Goal: Task Accomplishment & Management: Use online tool/utility

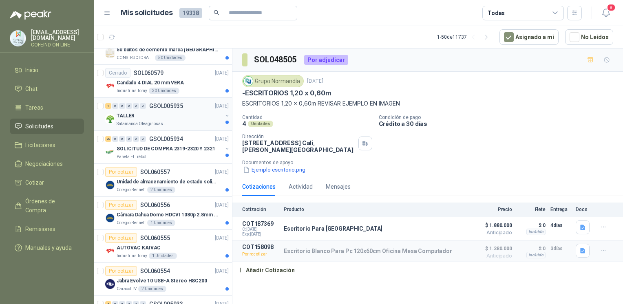
scroll to position [644, 0]
click at [170, 103] on p "GSOL005935" at bounding box center [166, 106] width 34 height 6
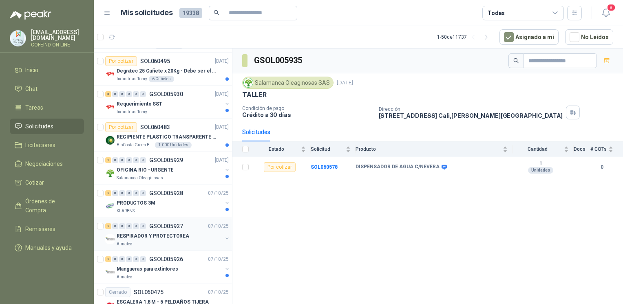
scroll to position [1119, 0]
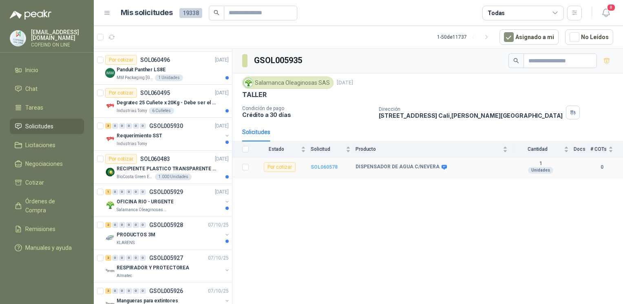
click at [320, 166] on b "SOL060578" at bounding box center [324, 167] width 27 height 6
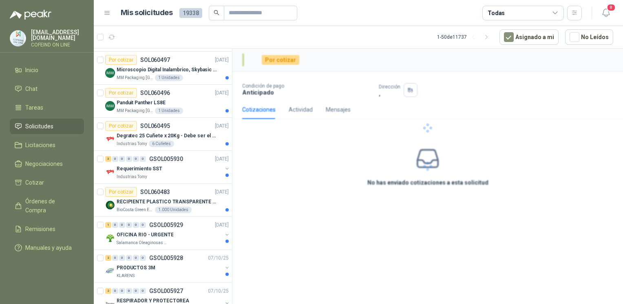
scroll to position [1152, 0]
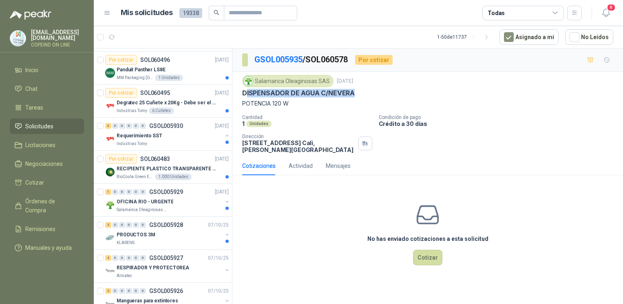
drag, startPoint x: 355, startPoint y: 94, endPoint x: 245, endPoint y: 93, distance: 110.5
click at [245, 93] on div "DISPENSADOR DE AGUA C/NEVERA" at bounding box center [427, 93] width 371 height 9
click at [241, 92] on div "Salamanca Oleaginosas SAS [DATE] DISPENSADOR DE AGUA [STREET_ADDRESS] W Cantida…" at bounding box center [427, 114] width 391 height 85
drag, startPoint x: 241, startPoint y: 93, endPoint x: 364, endPoint y: 94, distance: 123.1
click at [364, 94] on div "Salamanca Oleaginosas SAS [DATE] DISPENSADOR DE AGUA [STREET_ADDRESS] W Cantida…" at bounding box center [427, 114] width 391 height 85
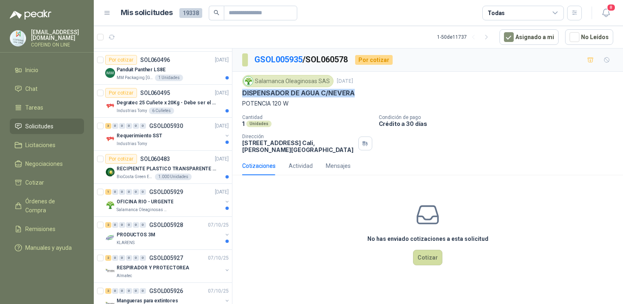
copy p "DISPENSADOR DE AGUA C/NEVERA"
click at [427, 250] on button "Cotizar" at bounding box center [427, 257] width 29 height 15
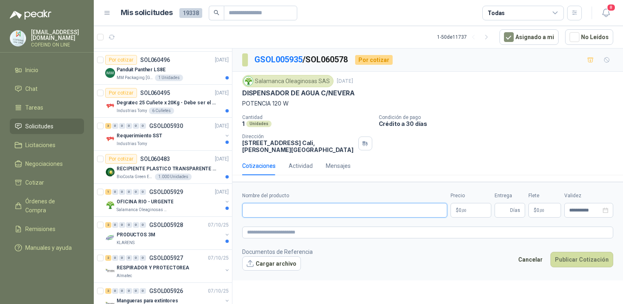
click at [323, 203] on input "Nombre del producto" at bounding box center [344, 210] width 205 height 15
paste input "**********"
type input "**********"
click at [256, 259] on button "Cargar archivo" at bounding box center [271, 263] width 59 height 15
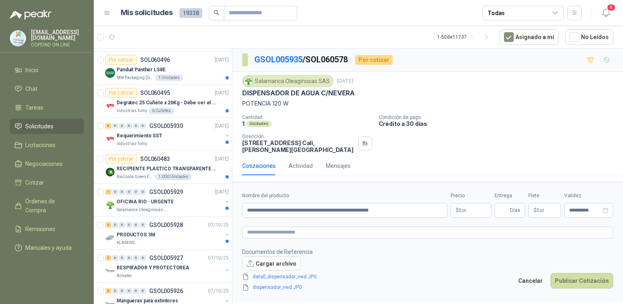
click at [468, 201] on body "[EMAIL_ADDRESS][DOMAIN_NAME] COFEIND ON LINE Inicio Chat Tareas Solicitudes Lic…" at bounding box center [311, 152] width 623 height 304
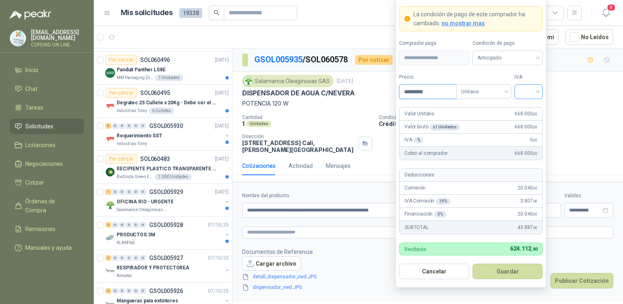
type input "*********"
click at [520, 95] on input "search" at bounding box center [528, 91] width 18 height 12
click at [527, 134] on div "0%" at bounding box center [528, 135] width 15 height 9
click at [500, 270] on button "Guardar" at bounding box center [507, 271] width 70 height 15
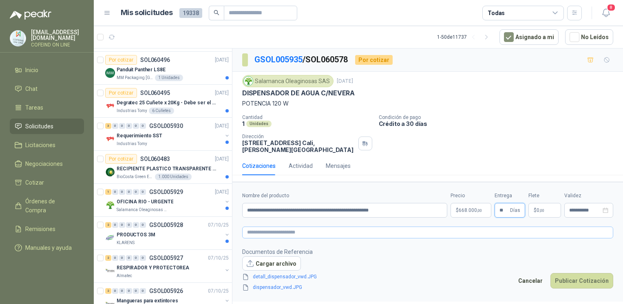
type input "**"
click at [372, 227] on textarea at bounding box center [427, 233] width 371 height 12
type textarea "*"
type textarea "**"
type textarea "***"
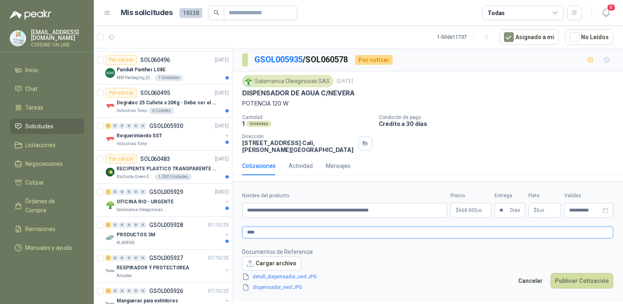
type textarea "*****"
type textarea "******"
type textarea "*******"
type textarea "********"
type textarea "*********"
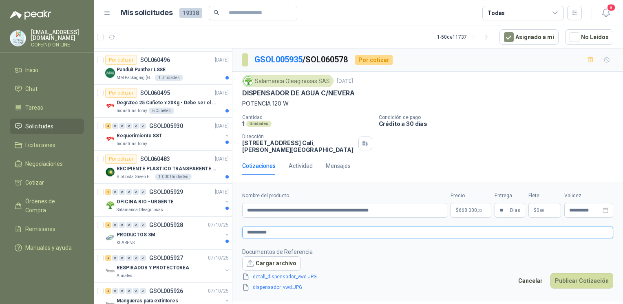
type textarea "**********"
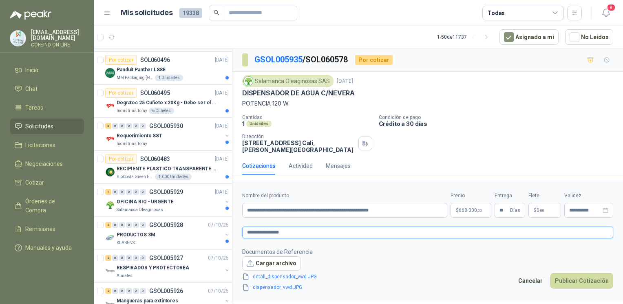
type textarea "**********"
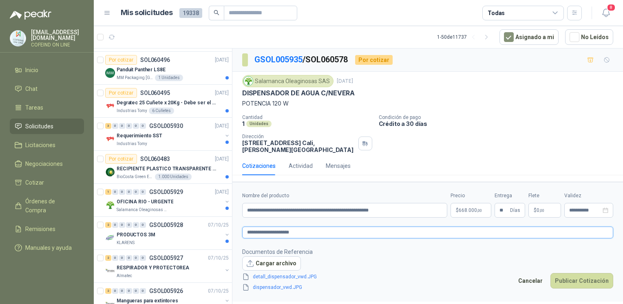
type textarea "**********"
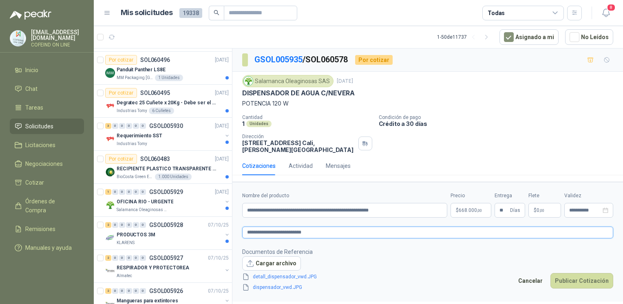
type textarea "**********"
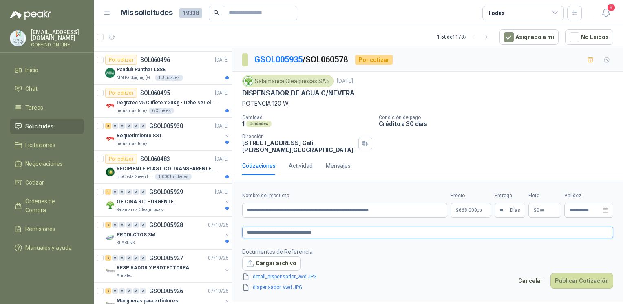
type textarea "**********"
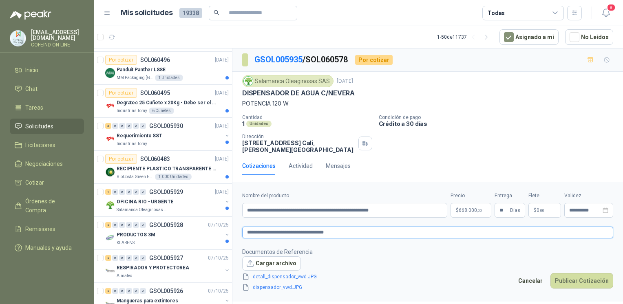
type textarea "**********"
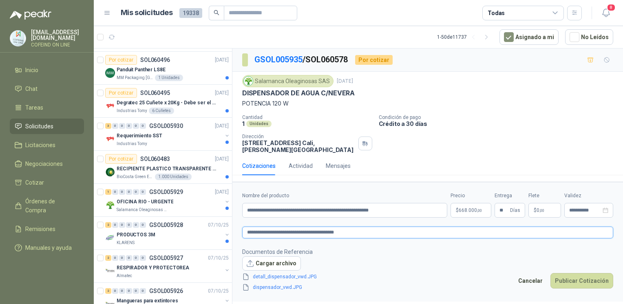
type textarea "**********"
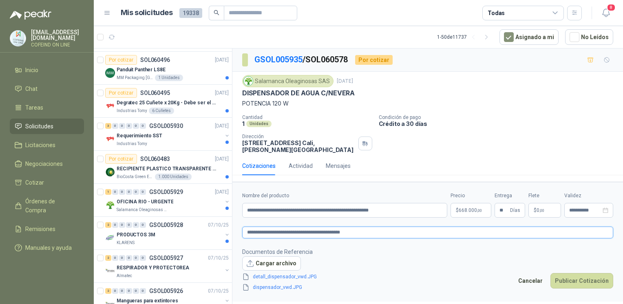
type textarea "**********"
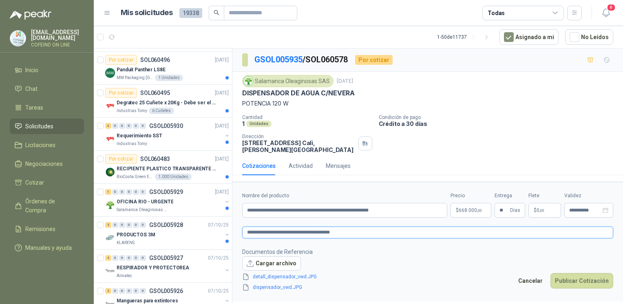
type textarea "**********"
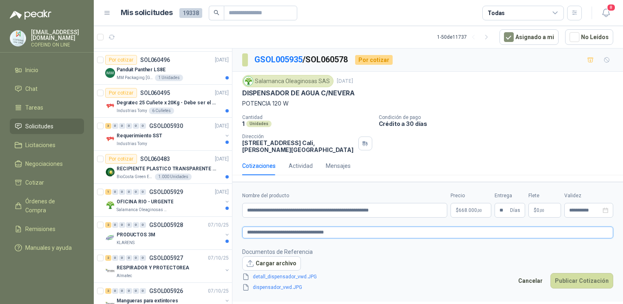
type textarea "**********"
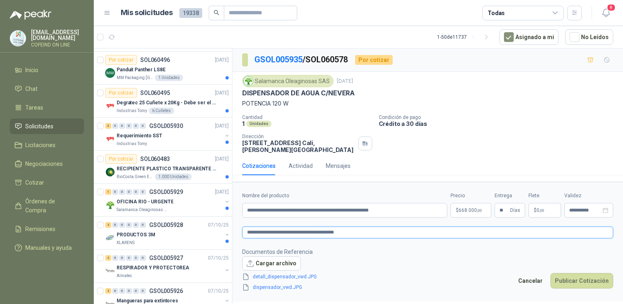
type textarea "**********"
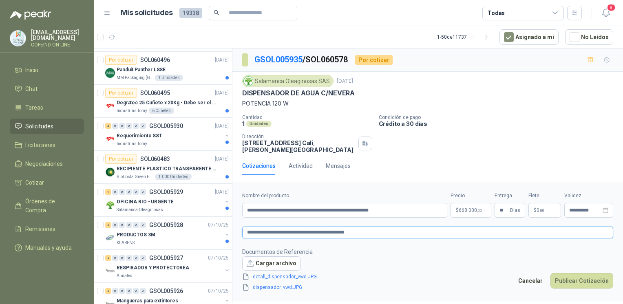
type textarea "**********"
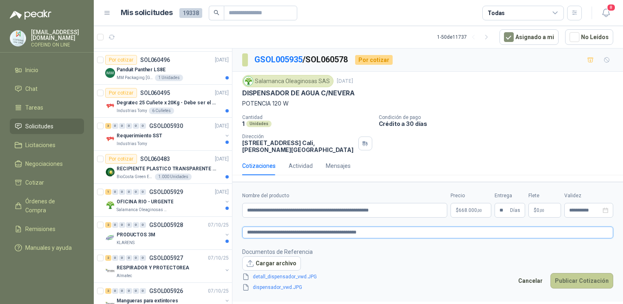
type textarea "**********"
click at [569, 275] on button "Publicar Cotización" at bounding box center [581, 280] width 63 height 15
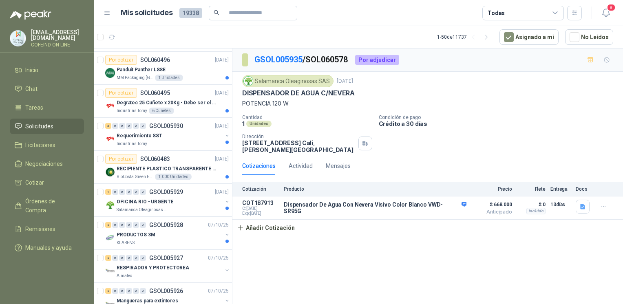
drag, startPoint x: 241, startPoint y: 141, endPoint x: 294, endPoint y: 144, distance: 52.3
click at [294, 144] on div "Salamanca Oleaginosas SAS [DATE] DISPENSADOR DE AGUA [STREET_ADDRESS] W Cantida…" at bounding box center [427, 114] width 391 height 85
copy p "[STREET_ADDRESS]"
click at [270, 226] on button "Añadir Cotización" at bounding box center [265, 228] width 67 height 16
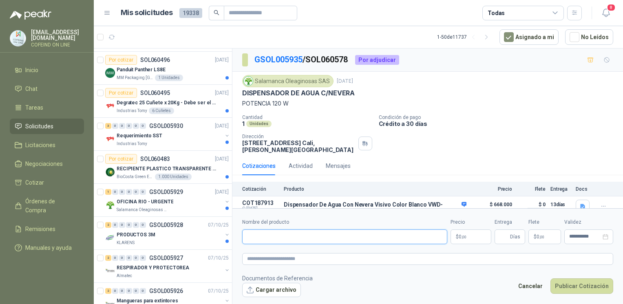
click at [266, 233] on input "Nombre del producto" at bounding box center [344, 237] width 205 height 15
paste input "**********"
type input "**********"
click at [266, 291] on button "Cargar archivo" at bounding box center [271, 290] width 59 height 15
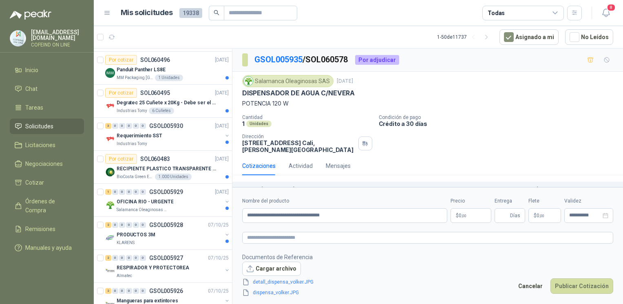
click at [468, 218] on body "[EMAIL_ADDRESS][DOMAIN_NAME] COFEIND ON LINE Inicio Chat Tareas Solicitudes Lic…" at bounding box center [311, 152] width 623 height 304
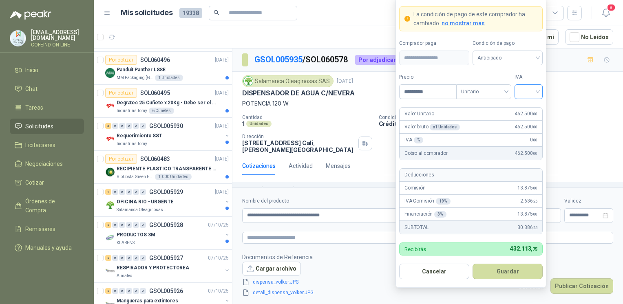
type input "*********"
click at [533, 88] on input "search" at bounding box center [528, 91] width 18 height 12
click at [530, 133] on div "0%" at bounding box center [528, 135] width 15 height 9
click at [497, 281] on form "**********" at bounding box center [470, 143] width 151 height 290
click at [494, 268] on button "Guardar" at bounding box center [507, 271] width 70 height 15
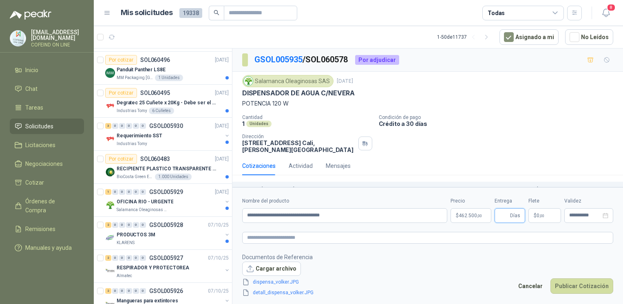
click at [503, 215] on input "Entrega" at bounding box center [503, 216] width 9 height 14
type input "*"
click at [579, 290] on button "Publicar Cotización" at bounding box center [581, 285] width 63 height 15
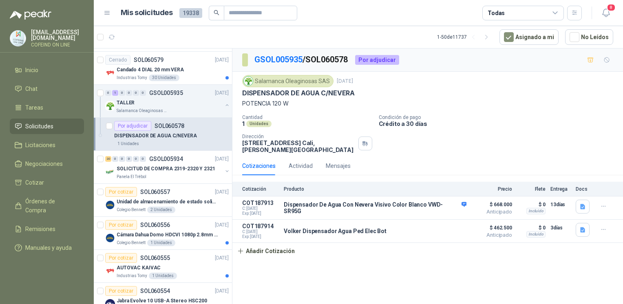
scroll to position [673, 0]
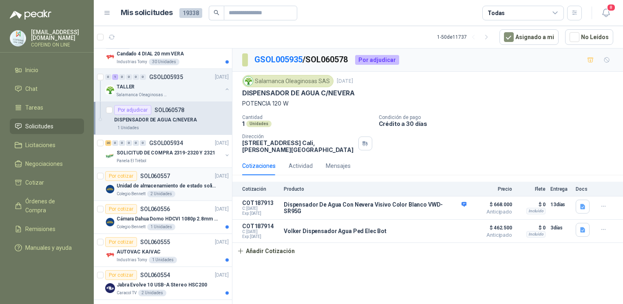
click at [184, 174] on div "Por cotizar SOL060557 [DATE]" at bounding box center [167, 176] width 124 height 10
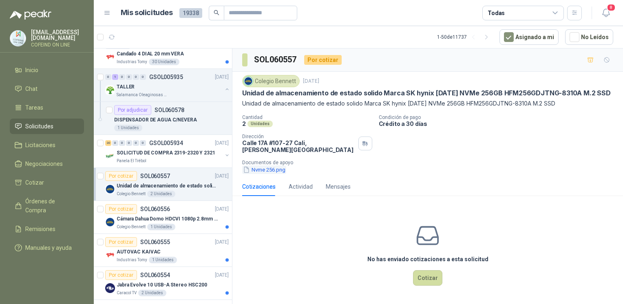
click at [279, 166] on button "Nvme 256.png" at bounding box center [264, 170] width 44 height 9
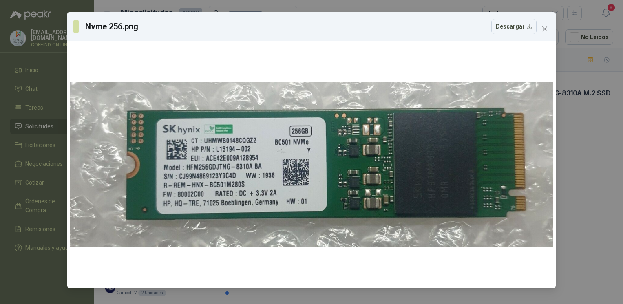
click at [576, 143] on div "Nvme 256.png Descargar" at bounding box center [311, 152] width 623 height 304
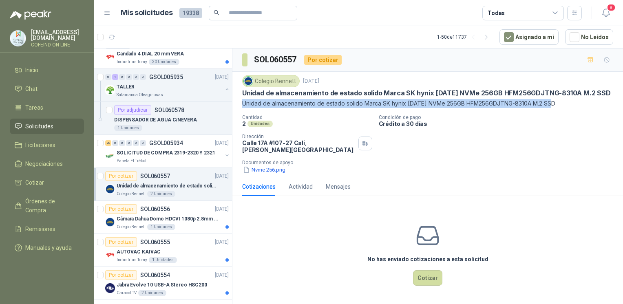
drag, startPoint x: 241, startPoint y: 104, endPoint x: 560, endPoint y: 102, distance: 318.8
click at [560, 102] on div "Colegio [PERSON_NAME] [DATE] Unidad de almacenamiento de estado solido Marca SK…" at bounding box center [427, 125] width 391 height 106
copy p "Unidad de almacenamiento de estado solido Marca SK hynix [DATE] NVMe 256GB HFM2…"
click at [264, 166] on button "Nvme 256.png" at bounding box center [264, 170] width 44 height 9
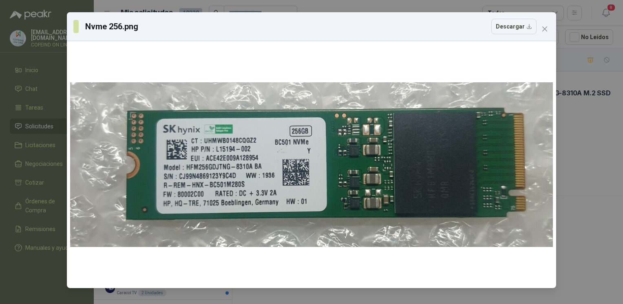
click at [575, 153] on div "Nvme 256.png Descargar" at bounding box center [311, 152] width 623 height 304
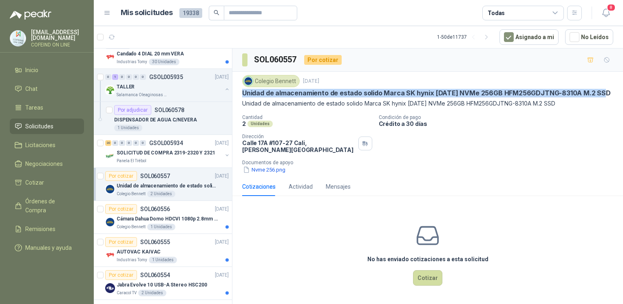
drag, startPoint x: 240, startPoint y: 95, endPoint x: 606, endPoint y: 89, distance: 366.5
click at [606, 89] on div "Colegio [PERSON_NAME] [DATE] Unidad de almacenamiento de estado solido Marca SK…" at bounding box center [427, 125] width 391 height 106
copy p "Unidad de almacenamiento de estado solido Marca SK hynix [DATE] NVMe 256GB HFM2…"
click at [261, 166] on button "Nvme 256.png" at bounding box center [264, 170] width 44 height 9
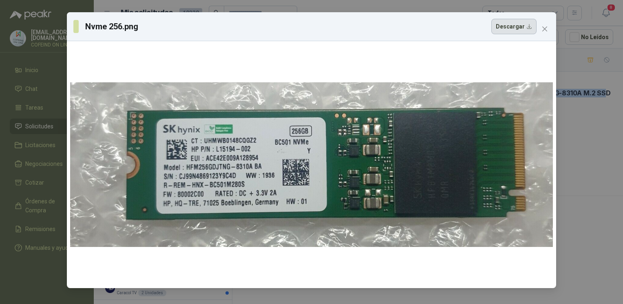
click at [504, 29] on button "Descargar" at bounding box center [513, 26] width 45 height 15
click at [596, 195] on div "Nvme 256.png Descargar" at bounding box center [311, 152] width 623 height 304
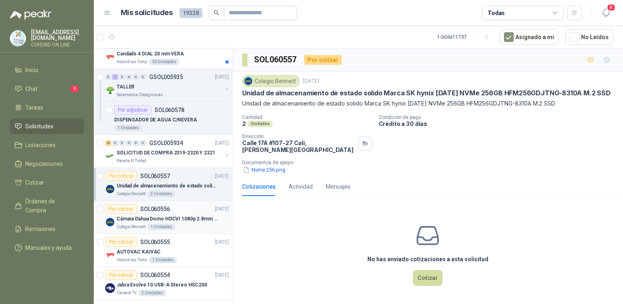
click at [205, 219] on p "Cámara Dahua Domo HDCVI 1080p 2.8mm IP67 Led IR 30m mts nocturnos" at bounding box center [168, 219] width 102 height 8
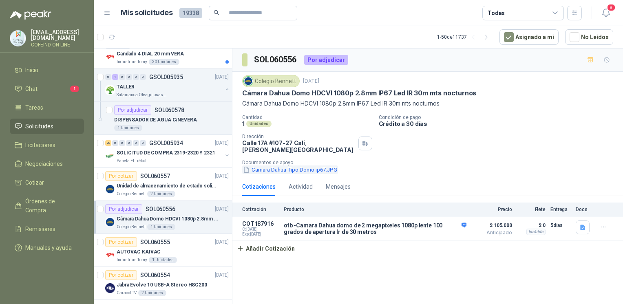
click at [297, 166] on button "Camara Dahua Tipo Domo ip67.JPG" at bounding box center [290, 170] width 96 height 9
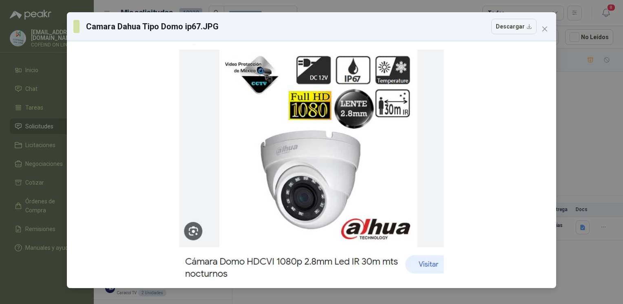
click at [570, 99] on div "Camara Dahua Tipo Domo ip67.JPG Descargar" at bounding box center [311, 152] width 623 height 304
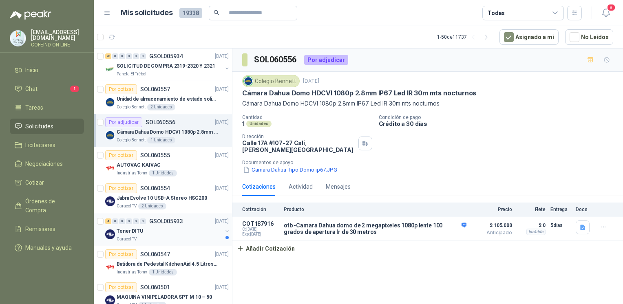
scroll to position [761, 0]
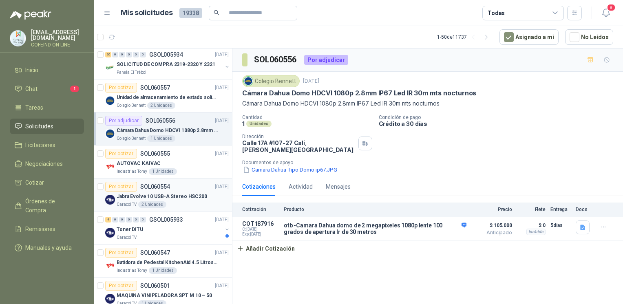
click at [183, 183] on div "Por cotizar SOL060554 [DATE]" at bounding box center [167, 187] width 124 height 10
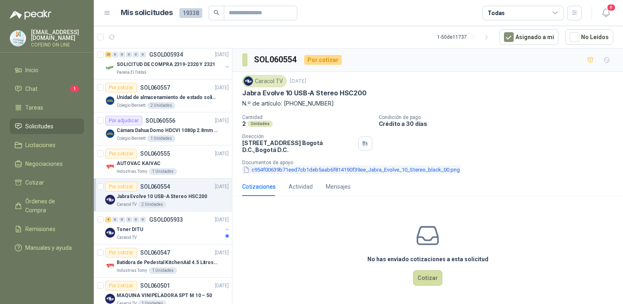
click at [264, 167] on button "c954f00639b71eed7cb1deb5aab6f814190f39ee_Jabra_Evolve_10_Stereo_black_00.png" at bounding box center [351, 170] width 218 height 9
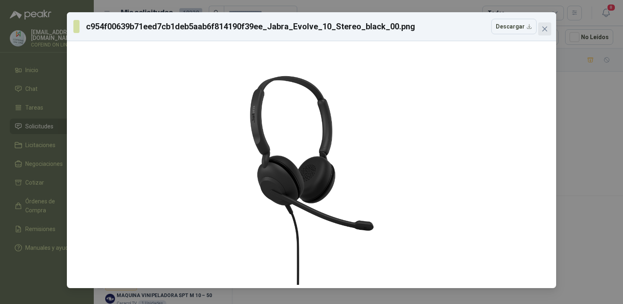
click at [544, 26] on icon "close" at bounding box center [544, 29] width 7 height 7
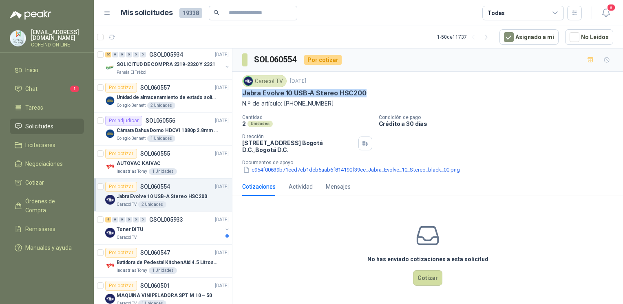
drag, startPoint x: 364, startPoint y: 89, endPoint x: 241, endPoint y: 94, distance: 122.4
click at [241, 94] on div "Caracol TV [DATE] Jabra Evolve 10 USB-A Stereo HSC200 N.º de artículo: [PHONE_N…" at bounding box center [427, 125] width 391 height 106
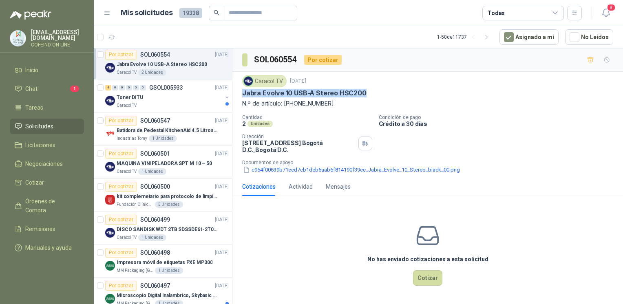
scroll to position [896, 0]
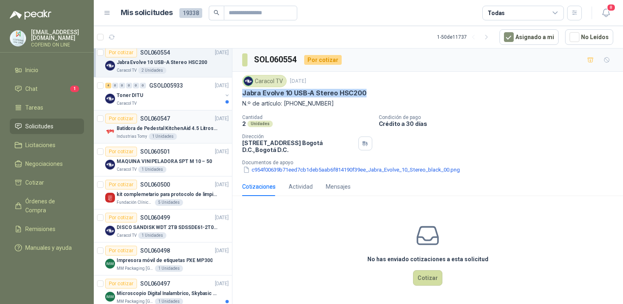
click at [184, 128] on p "Batidora de Pedestal KitchenAid 4.5 Litros Delux Plateado" at bounding box center [168, 129] width 102 height 8
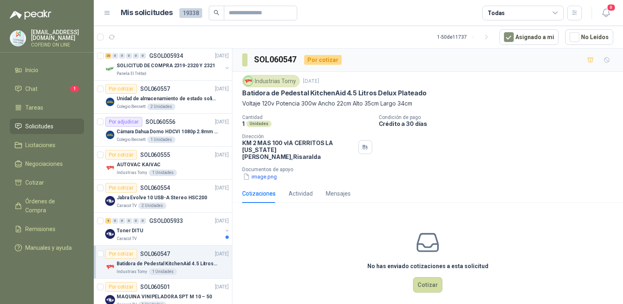
scroll to position [788, 0]
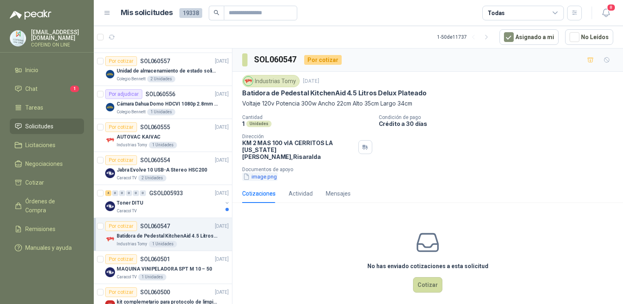
click at [261, 173] on button "image.png" at bounding box center [259, 176] width 35 height 9
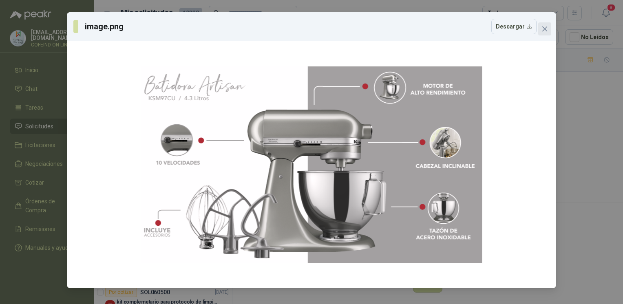
click at [543, 31] on icon "close" at bounding box center [544, 29] width 7 height 7
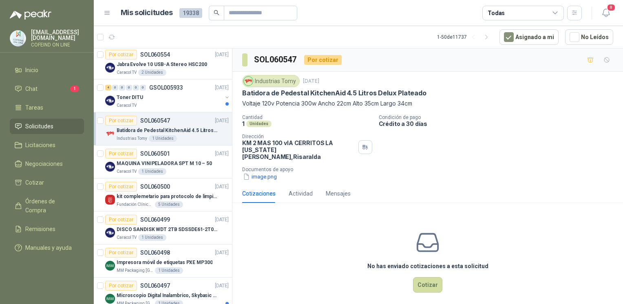
scroll to position [903, 0]
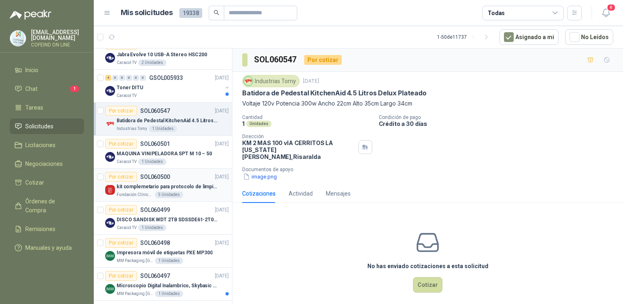
click at [181, 183] on p "kit complemetario para protocolo de limpieza" at bounding box center [168, 187] width 102 height 8
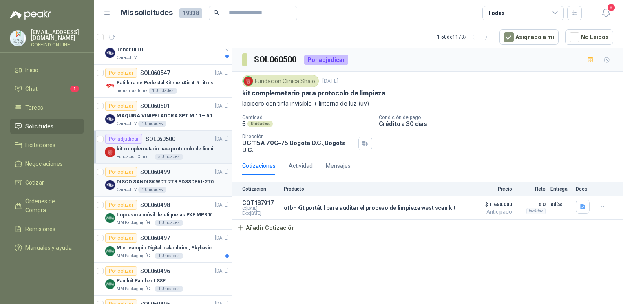
scroll to position [943, 0]
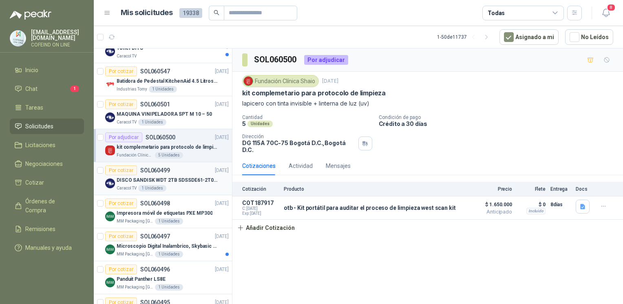
click at [194, 187] on div "Caracol TV 1 Unidades" at bounding box center [173, 188] width 112 height 7
click at [193, 208] on div "Impresora móvil de etiquetas PXE MP300" at bounding box center [173, 213] width 112 height 10
click at [192, 214] on div "Impresora móvil de etiquetas PXE MP300" at bounding box center [173, 213] width 112 height 10
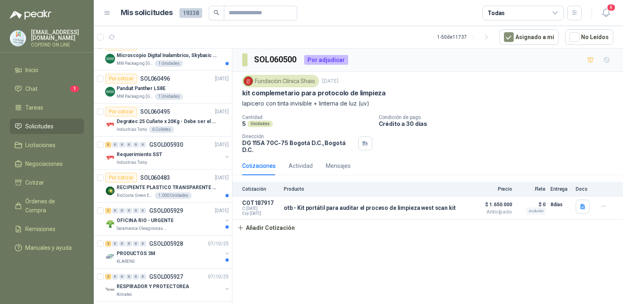
scroll to position [1135, 0]
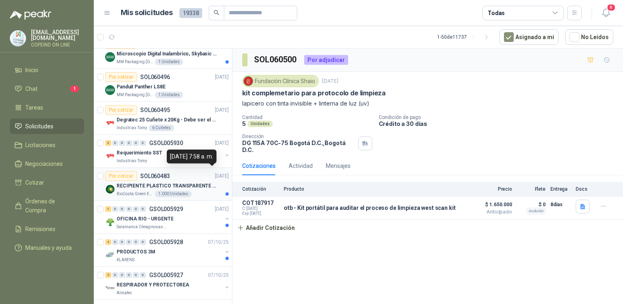
click at [215, 172] on p "[DATE]" at bounding box center [222, 176] width 14 height 8
click at [194, 185] on p "RECIPIENTE PLASTICO TRANSPARENTE 500 ML" at bounding box center [168, 186] width 102 height 8
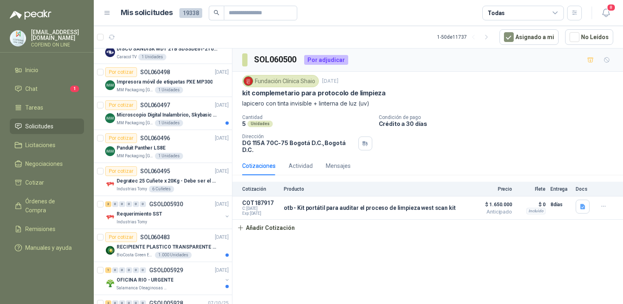
scroll to position [1091, 0]
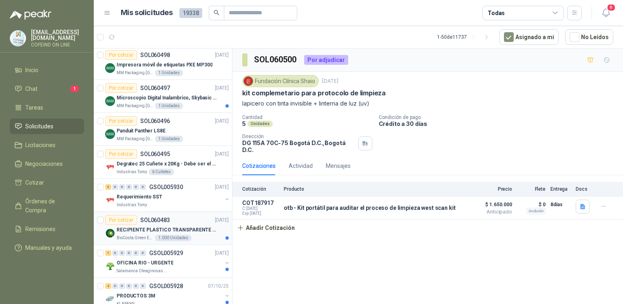
click at [204, 227] on p "RECIPIENTE PLASTICO TRANSPARENTE 500 ML" at bounding box center [168, 230] width 102 height 8
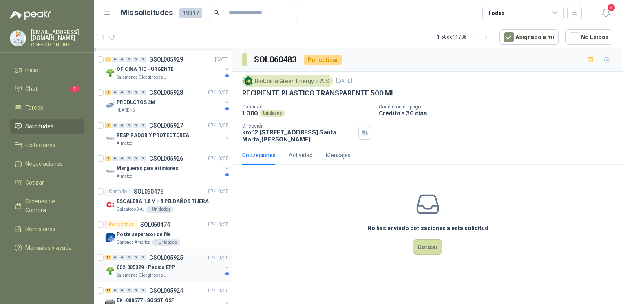
scroll to position [1200, 0]
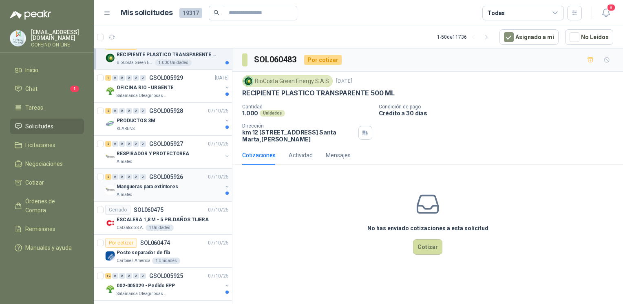
click at [180, 192] on div "Almatec" at bounding box center [170, 195] width 106 height 7
click at [196, 93] on div "Salamanca Oleaginosas SAS" at bounding box center [170, 96] width 106 height 7
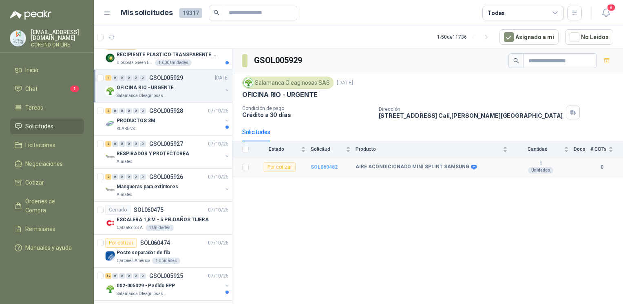
click at [319, 166] on b "SOL060482" at bounding box center [324, 167] width 27 height 6
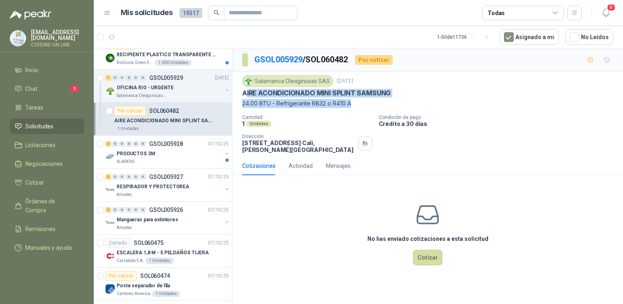
drag, startPoint x: 245, startPoint y: 91, endPoint x: 354, endPoint y: 103, distance: 110.3
click at [354, 103] on div "Salamanca Oleaginosas SAS 8 oct, 2025 AIRE ACONDICIONADO MINI SPLINT SAMSUNG 24…" at bounding box center [427, 91] width 371 height 33
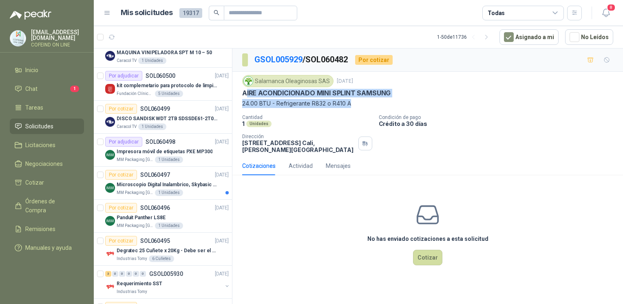
scroll to position [941, 0]
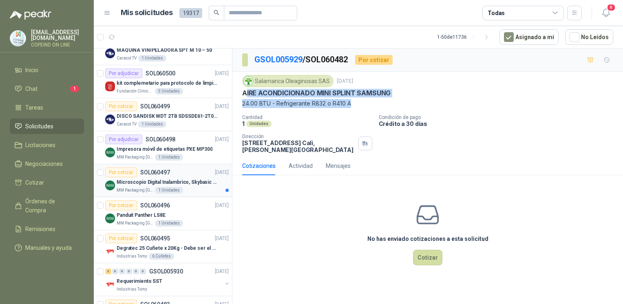
click at [201, 181] on p "Microscopio Digital Inalambrico, Skybasic 50x-1000x, Ampliac" at bounding box center [168, 183] width 102 height 8
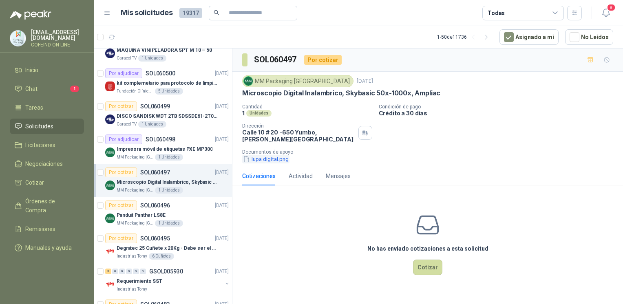
click at [274, 161] on button "lupa digital.png" at bounding box center [265, 159] width 47 height 9
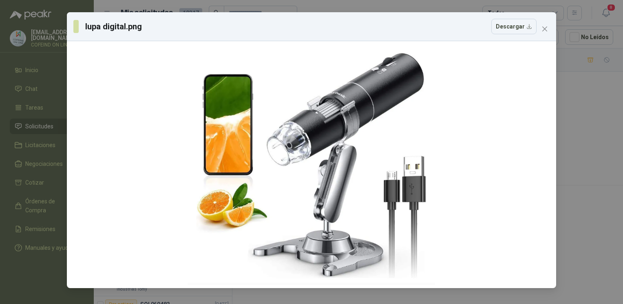
click at [576, 104] on div "lupa digital.png Descargar" at bounding box center [311, 152] width 623 height 304
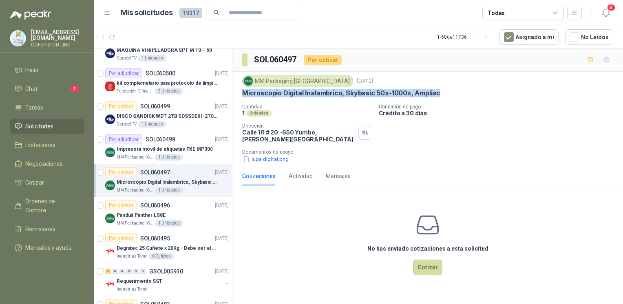
drag, startPoint x: 243, startPoint y: 93, endPoint x: 440, endPoint y: 93, distance: 196.9
click at [440, 93] on div "Microscopio Digital Inalambrico, Skybasic 50x-1000x, Ampliac" at bounding box center [427, 93] width 371 height 9
copy p "Microscopio Digital Inalambrico, Skybasic 50x-1000x, Ampliac"
click at [265, 159] on button "lupa digital.png" at bounding box center [265, 159] width 47 height 9
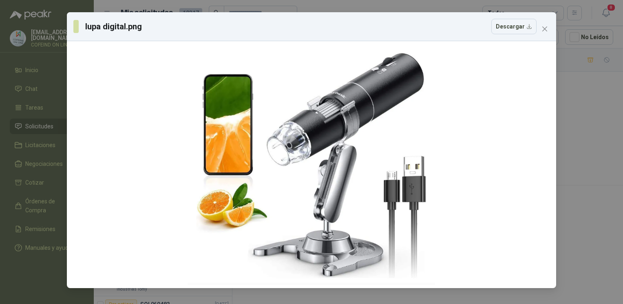
click at [568, 146] on div "lupa digital.png Descargar" at bounding box center [311, 152] width 623 height 304
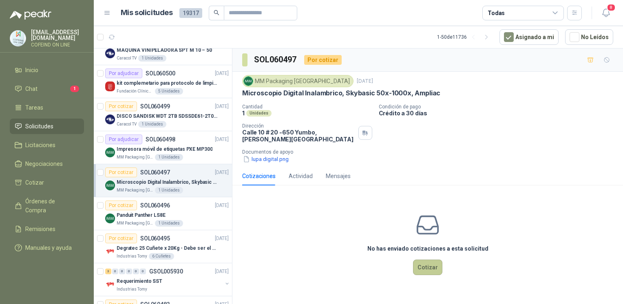
click at [434, 265] on button "Cotizar" at bounding box center [427, 267] width 29 height 15
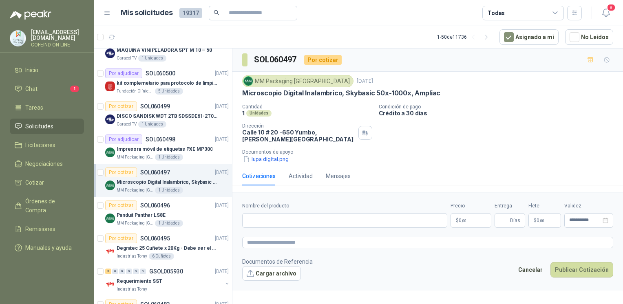
click at [434, 265] on footer "Documentos de Referencia Cargar archivo Cancelar Publicar Cotización" at bounding box center [427, 269] width 371 height 24
drag, startPoint x: 434, startPoint y: 265, endPoint x: 363, endPoint y: 223, distance: 82.6
click at [363, 223] on input "Nombre del producto" at bounding box center [344, 220] width 205 height 15
paste input "**********"
drag, startPoint x: 442, startPoint y: 222, endPoint x: 365, endPoint y: 227, distance: 76.8
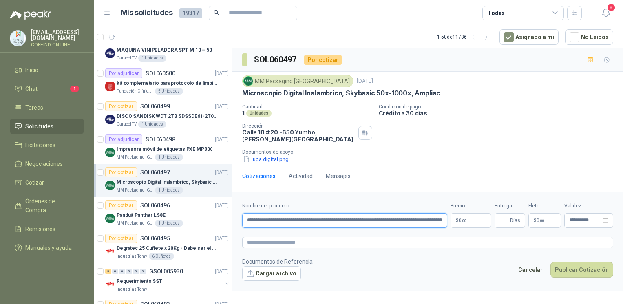
click at [365, 227] on input "**********" at bounding box center [344, 220] width 205 height 15
type input "**********"
click at [369, 240] on textarea at bounding box center [427, 243] width 371 height 12
paste textarea "**********"
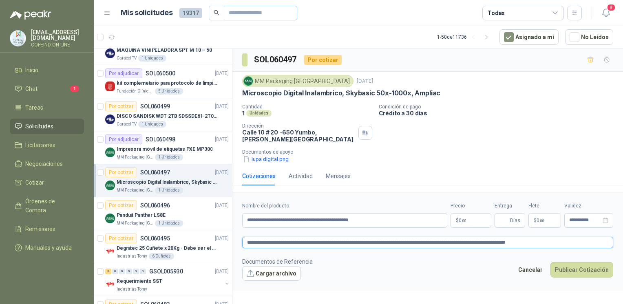
type textarea "**********"
click at [269, 272] on button "Cargar archivo" at bounding box center [271, 273] width 59 height 15
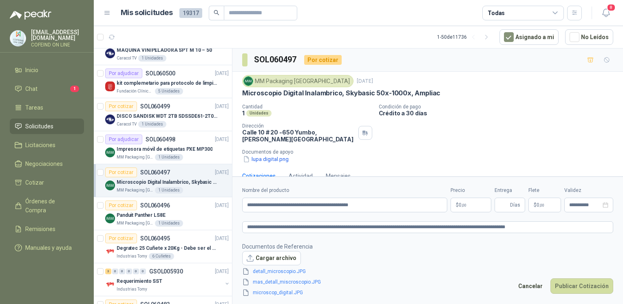
click at [470, 203] on body "osnaider564@gmail.com COFEIND ON LINE Inicio Chat 1 Tareas Solicitudes Licitaci…" at bounding box center [311, 152] width 623 height 304
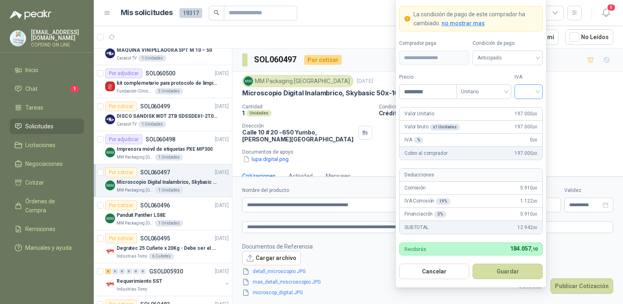
type input "*********"
click at [537, 91] on input "search" at bounding box center [528, 91] width 18 height 12
click at [536, 132] on div "0%" at bounding box center [528, 135] width 15 height 9
click at [514, 267] on button "Guardar" at bounding box center [507, 271] width 70 height 15
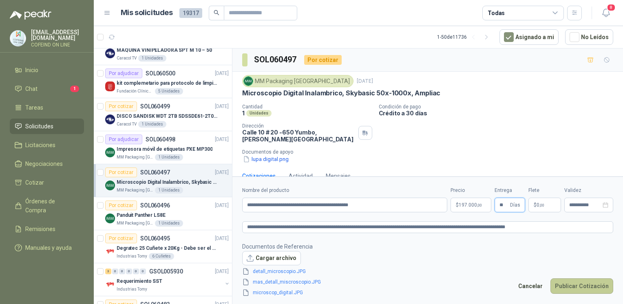
type input "**"
click at [569, 284] on button "Publicar Cotización" at bounding box center [581, 285] width 63 height 15
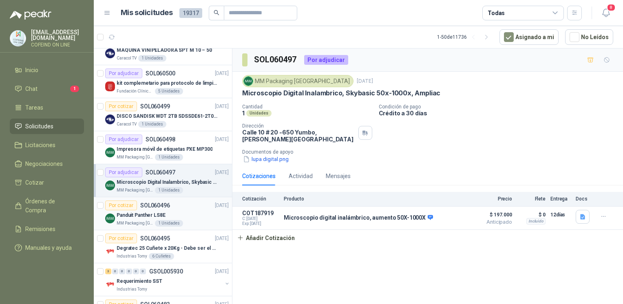
click at [192, 214] on div "Panduit Panther LS8E" at bounding box center [173, 215] width 112 height 10
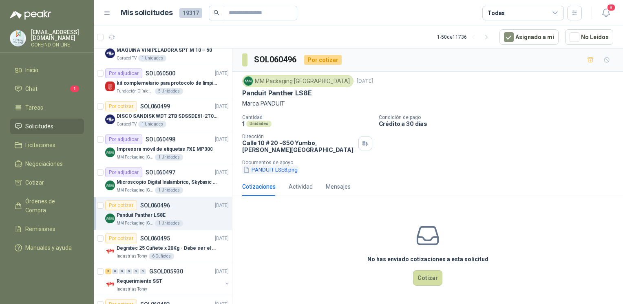
click at [274, 168] on button "PANDUIT LSE8.png" at bounding box center [270, 170] width 56 height 9
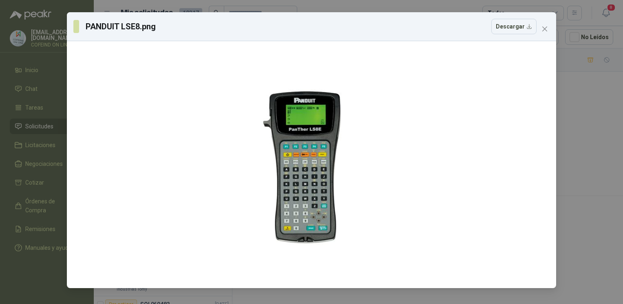
click at [580, 113] on div "PANDUIT LSE8.png Descargar" at bounding box center [311, 152] width 623 height 304
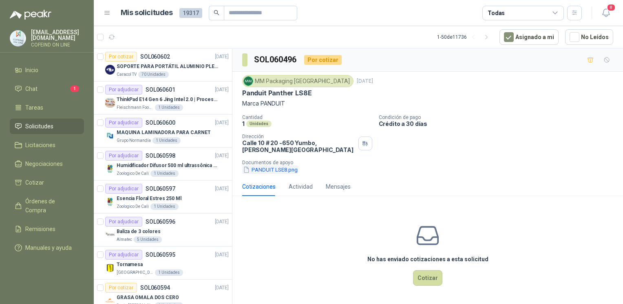
click at [274, 167] on button "PANDUIT LSE8.png" at bounding box center [270, 170] width 56 height 9
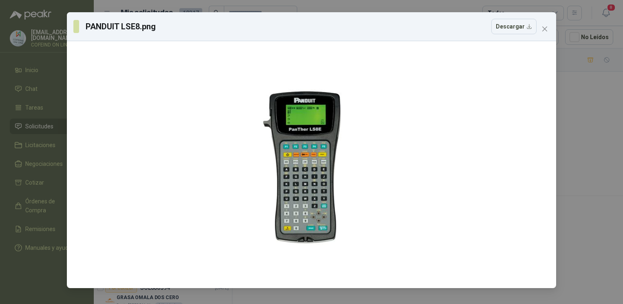
click at [571, 96] on div "PANDUIT LSE8.png Descargar" at bounding box center [311, 152] width 623 height 304
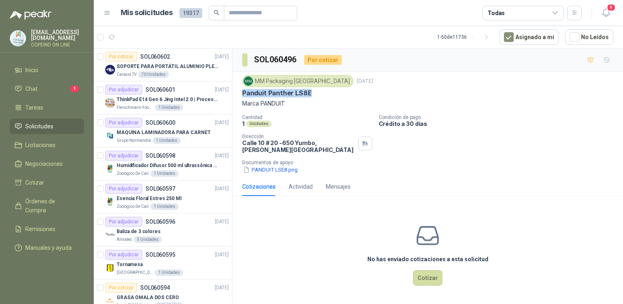
drag, startPoint x: 321, startPoint y: 91, endPoint x: 236, endPoint y: 95, distance: 84.9
click at [236, 95] on div "MM Packaging Colombia 8 oct, 2025 Panduit Panther LS8E Marca PANDUIT Cantidad 1…" at bounding box center [427, 125] width 391 height 106
copy p "Panduit Panther LS8E"
click at [269, 167] on button "PANDUIT LSE8.png" at bounding box center [270, 170] width 56 height 9
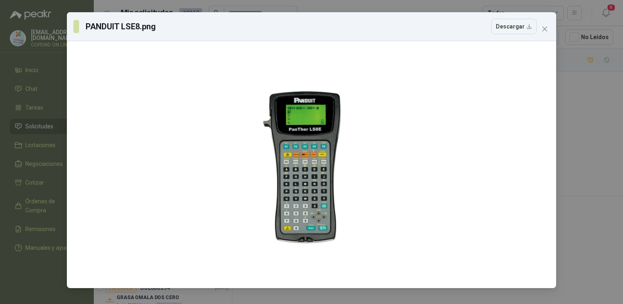
click at [593, 150] on div "PANDUIT LSE8.png Descargar" at bounding box center [311, 152] width 623 height 304
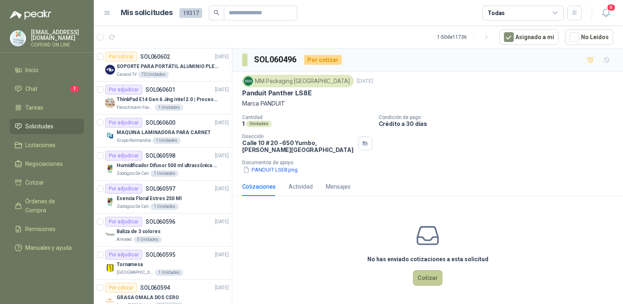
click at [423, 278] on button "Cotizar" at bounding box center [427, 277] width 29 height 15
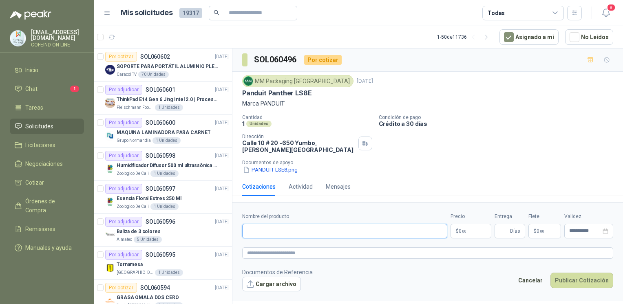
click at [350, 229] on input "Nombre del producto" at bounding box center [344, 231] width 205 height 15
paste input "**********"
type input "**********"
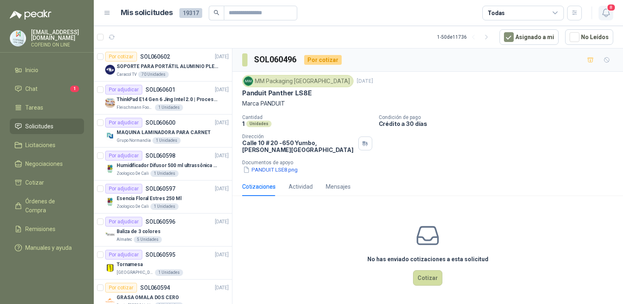
click at [605, 11] on icon "button" at bounding box center [606, 13] width 10 height 10
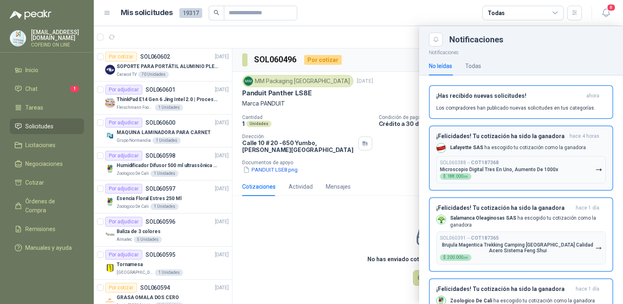
click at [561, 175] on button "SOL060388 → COT187368 Microscopio Digital Tres En Uno, Aumento De 1000x $ 188.0…" at bounding box center [521, 169] width 170 height 27
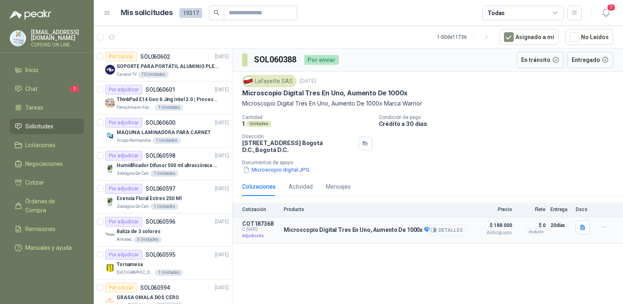
click at [456, 227] on button "Detalles" at bounding box center [447, 230] width 38 height 11
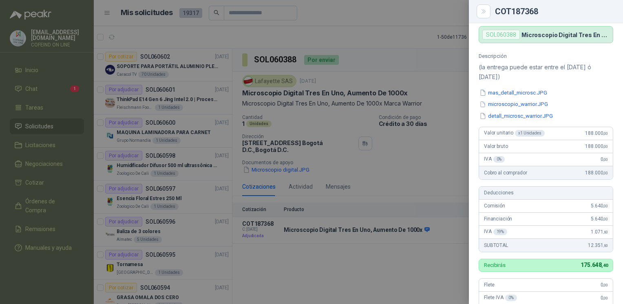
scroll to position [27, 0]
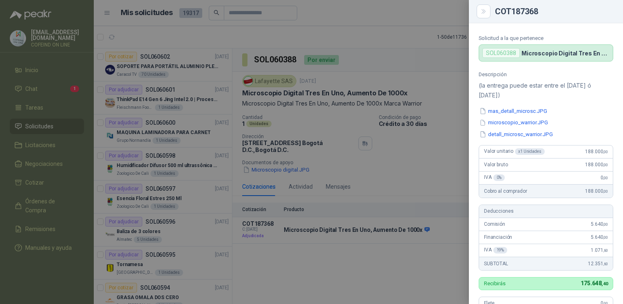
click at [338, 193] on div at bounding box center [311, 152] width 623 height 304
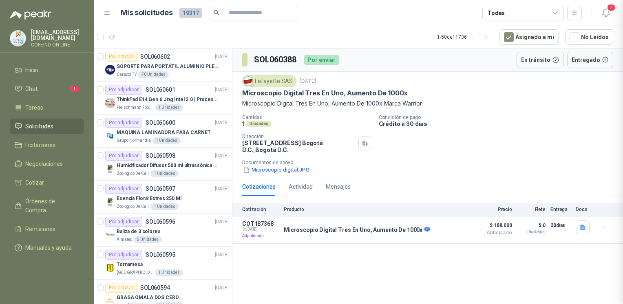
scroll to position [258, 0]
click at [290, 171] on button "Microscopio digital.JPG" at bounding box center [276, 170] width 68 height 9
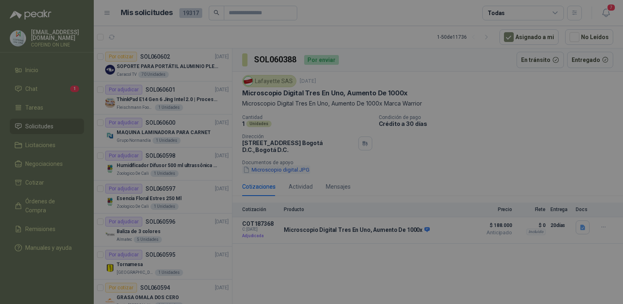
click at [290, 171] on div at bounding box center [311, 164] width 489 height 247
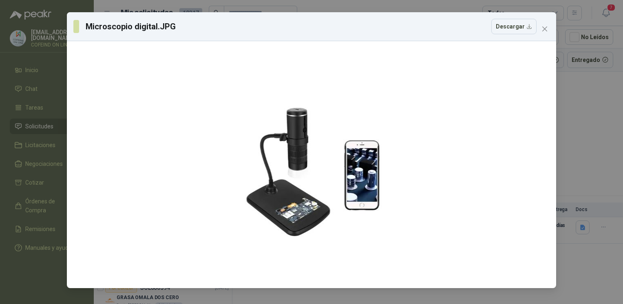
click at [558, 125] on div "Microscopio digital.JPG Descargar" at bounding box center [311, 152] width 623 height 304
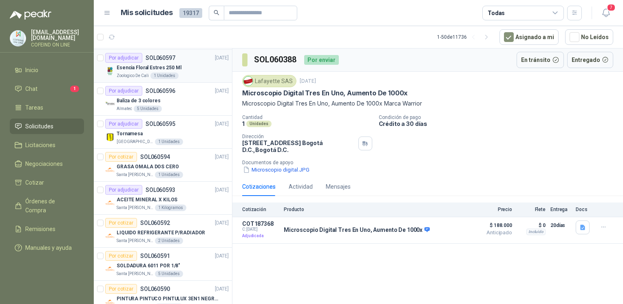
scroll to position [131, 0]
click at [184, 166] on div "GRASA OMALA DOS CERO" at bounding box center [173, 166] width 112 height 10
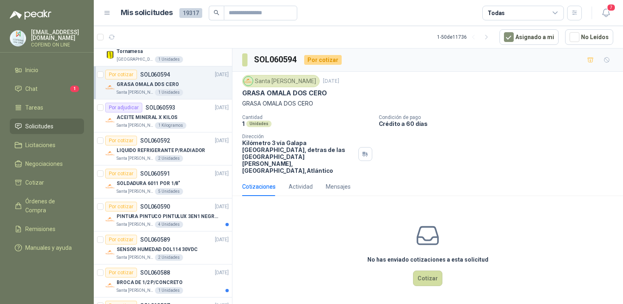
scroll to position [221, 0]
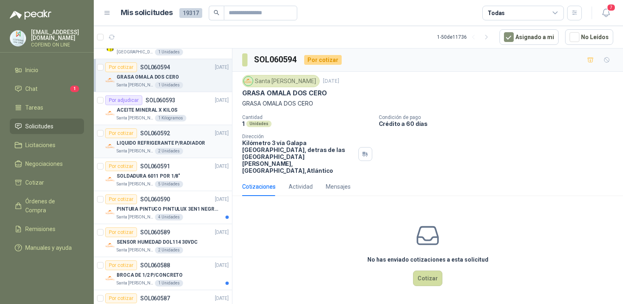
click at [187, 142] on p "LIQUIDO REFRIGERANTE P/RADIADOR" at bounding box center [161, 143] width 88 height 8
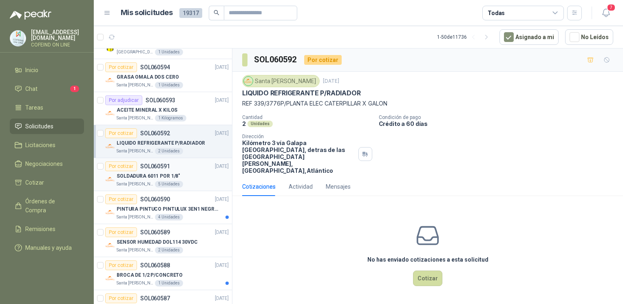
click at [189, 184] on div "Santa Anita Napoles 5 Unidades" at bounding box center [173, 184] width 112 height 7
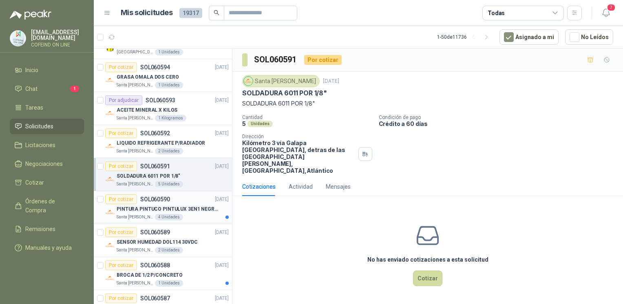
click at [196, 209] on p "PINTURA PINTUCO PINTULUX 3EN1 NEGRO X G" at bounding box center [168, 209] width 102 height 8
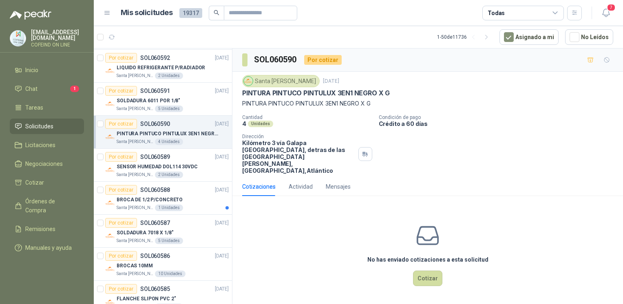
scroll to position [321, 0]
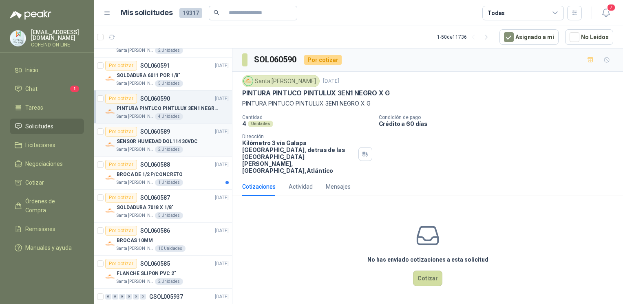
click at [183, 128] on div "Por cotizar SOL060589 08/10/25" at bounding box center [167, 132] width 124 height 10
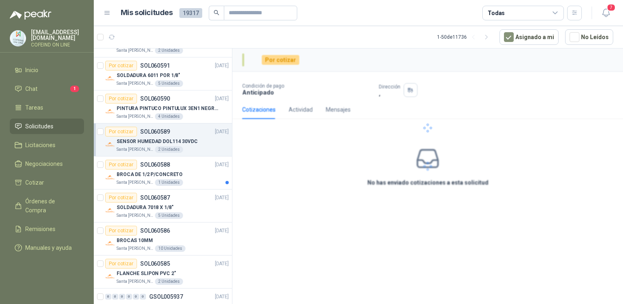
click at [185, 135] on div "Por cotizar SOL060589 08/10/25" at bounding box center [167, 132] width 124 height 10
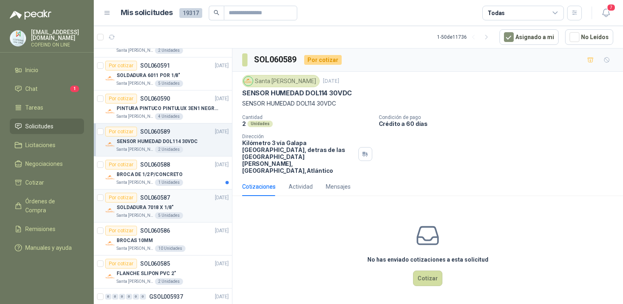
click at [196, 199] on div "Por cotizar SOL060587 08/10/25" at bounding box center [167, 198] width 124 height 10
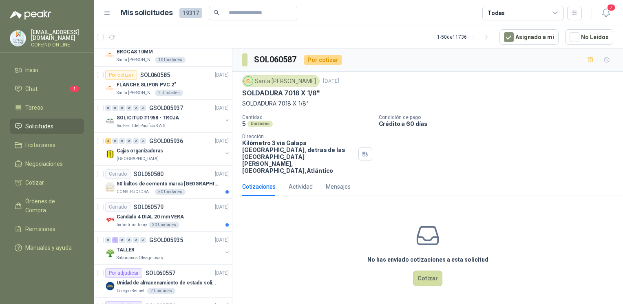
scroll to position [514, 0]
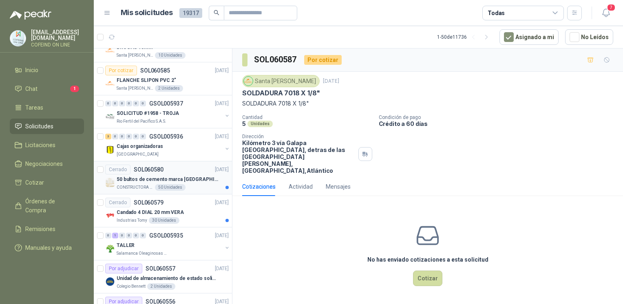
click at [196, 188] on div "CONSTRUCTORA GRUPO FIP 50 Unidades" at bounding box center [173, 187] width 112 height 7
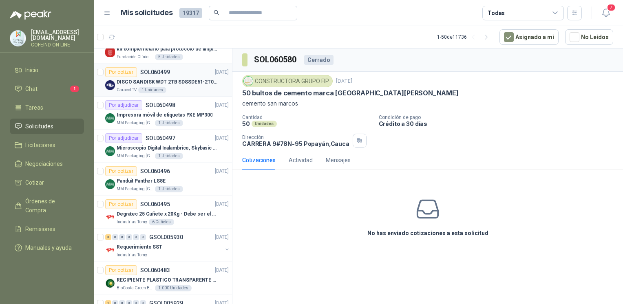
scroll to position [975, 0]
click at [176, 212] on p "Degratec 25 Cuñete x 20Kg - Debe ser el de Tecnas (por ahora homologado) - (Adj…" at bounding box center [168, 214] width 102 height 8
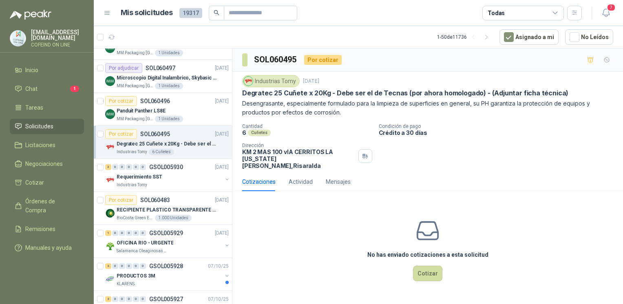
scroll to position [1048, 0]
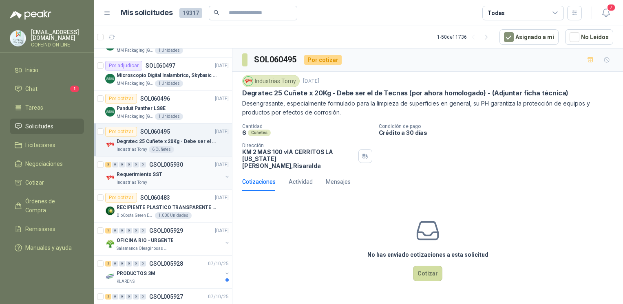
click at [184, 179] on div "Industrias Tomy" at bounding box center [170, 182] width 106 height 7
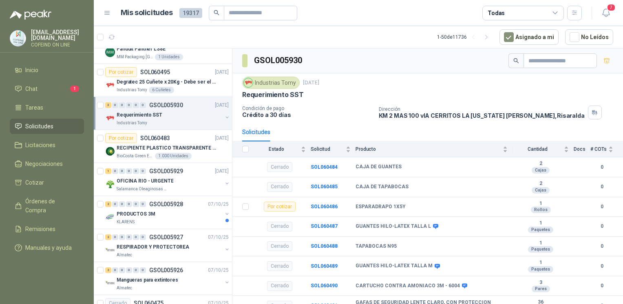
scroll to position [1120, 0]
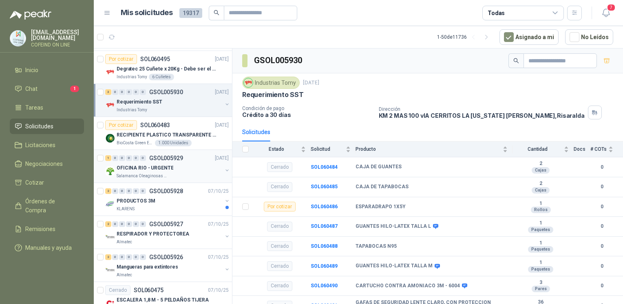
click at [184, 169] on div "OFICINA RIO - URGENTE" at bounding box center [170, 168] width 106 height 10
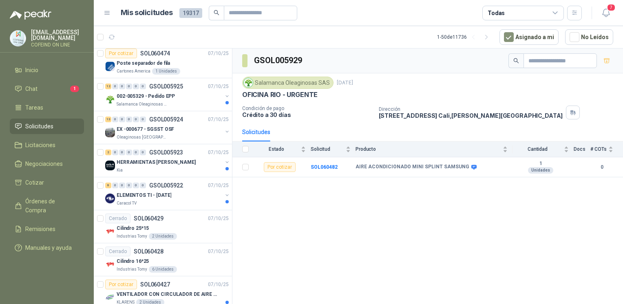
scroll to position [1399, 0]
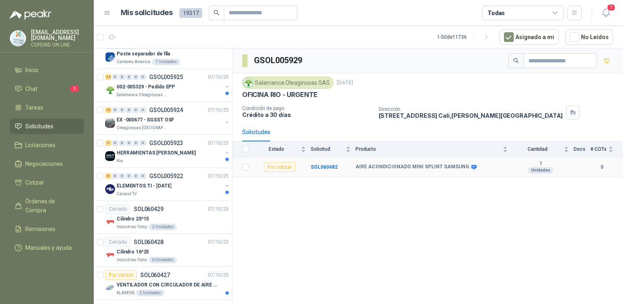
click at [320, 169] on td "SOL060482" at bounding box center [333, 167] width 45 height 20
click at [321, 162] on td "SOL060482" at bounding box center [333, 167] width 45 height 20
click at [324, 166] on b "SOL060482" at bounding box center [324, 167] width 27 height 6
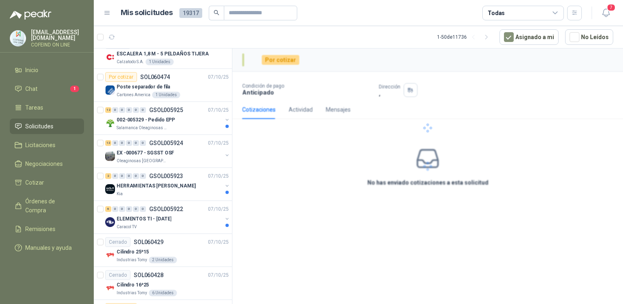
scroll to position [1432, 0]
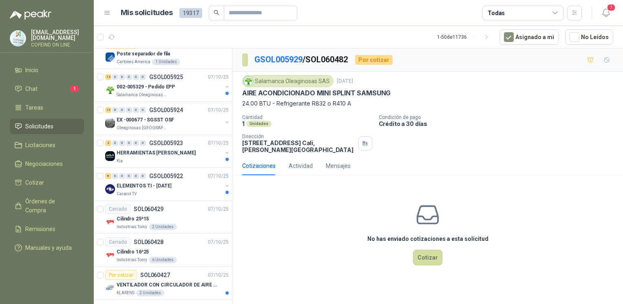
drag, startPoint x: 402, startPoint y: 86, endPoint x: 276, endPoint y: 78, distance: 125.8
click at [276, 78] on div "Salamanca Oleaginosas SAS 8 oct, 2025" at bounding box center [427, 81] width 371 height 12
drag, startPoint x: 276, startPoint y: 78, endPoint x: 289, endPoint y: 102, distance: 27.2
click at [289, 102] on p "24.00 BTU - Refrigerante R832 o R410 A" at bounding box center [427, 103] width 371 height 9
drag, startPoint x: 245, startPoint y: 92, endPoint x: 409, endPoint y: 89, distance: 164.7
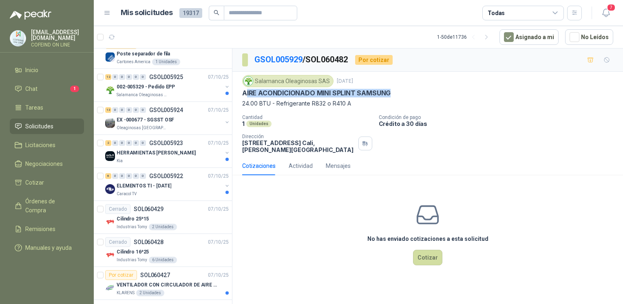
click at [409, 89] on div "AIRE ACONDICIONADO MINI SPLINT SAMSUNG" at bounding box center [427, 93] width 371 height 9
copy p "IRE ACONDICIONADO MINI SPLINT SAMSUNG"
